Goal: Task Accomplishment & Management: Use online tool/utility

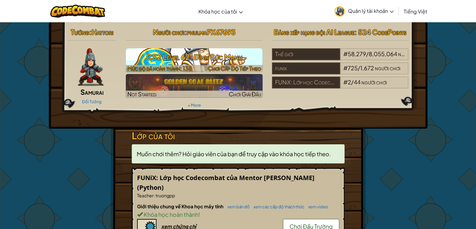
click at [184, 50] on h3 "CS2 Level 62: Đỉnh Sức Mạnh" at bounding box center [194, 57] width 137 height 14
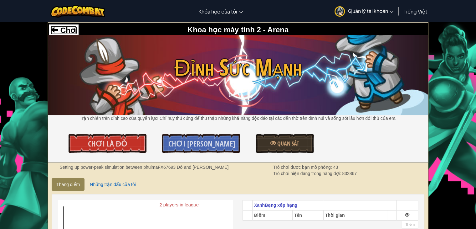
click at [60, 28] on span "Chơi" at bounding box center [67, 30] width 19 height 8
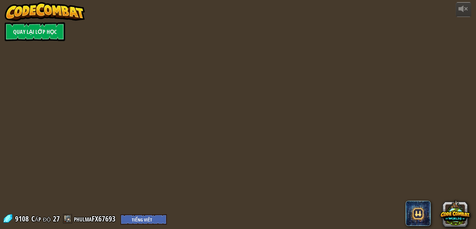
select select "vi"
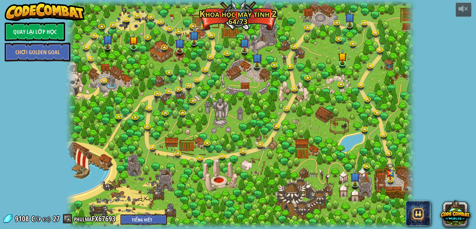
select select "vi"
